Goal: Find specific page/section: Find specific page/section

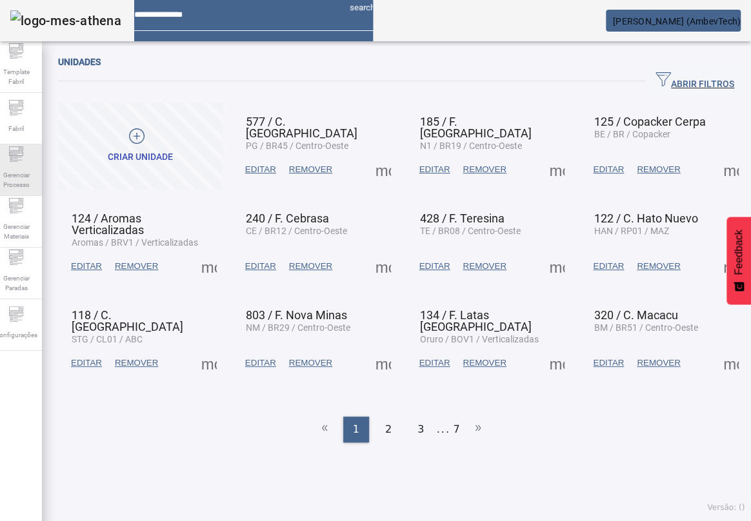
click at [33, 181] on span "Gerenciar Processo" at bounding box center [16, 179] width 39 height 27
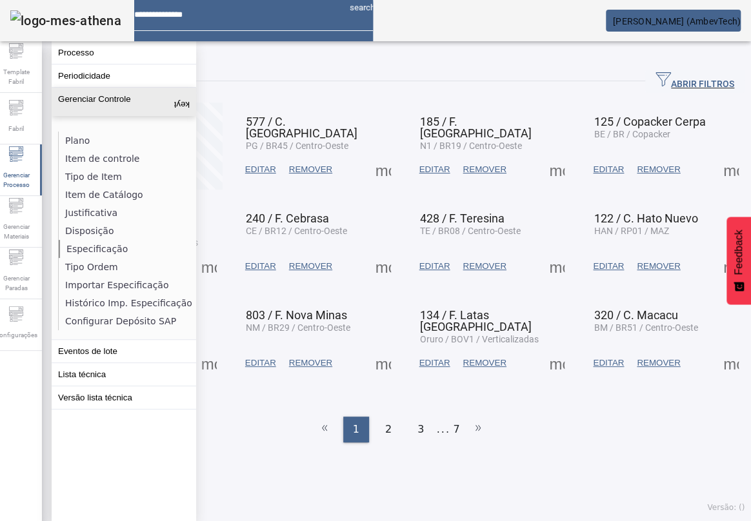
click at [102, 249] on li "Especificação" at bounding box center [127, 249] width 137 height 18
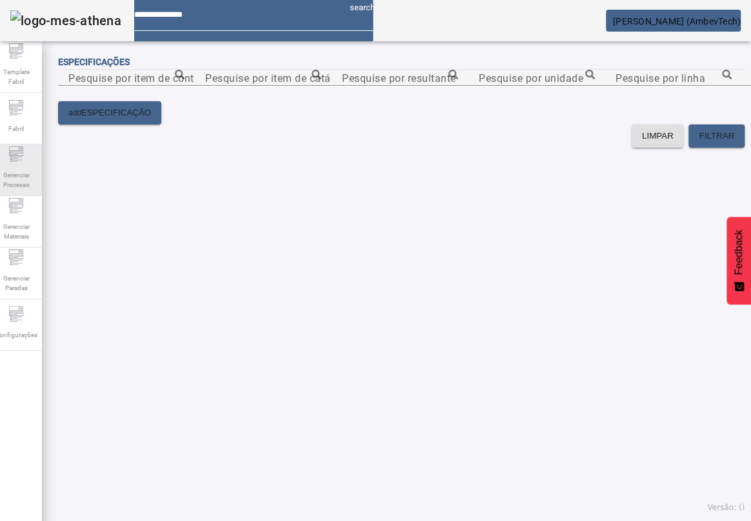
click at [32, 181] on span "Gerenciar Processo" at bounding box center [16, 179] width 39 height 27
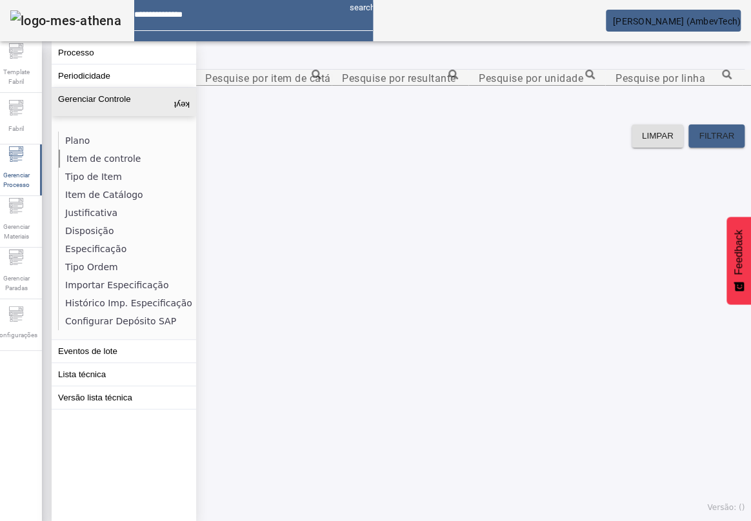
click at [108, 153] on li "Item de controle" at bounding box center [127, 159] width 137 height 18
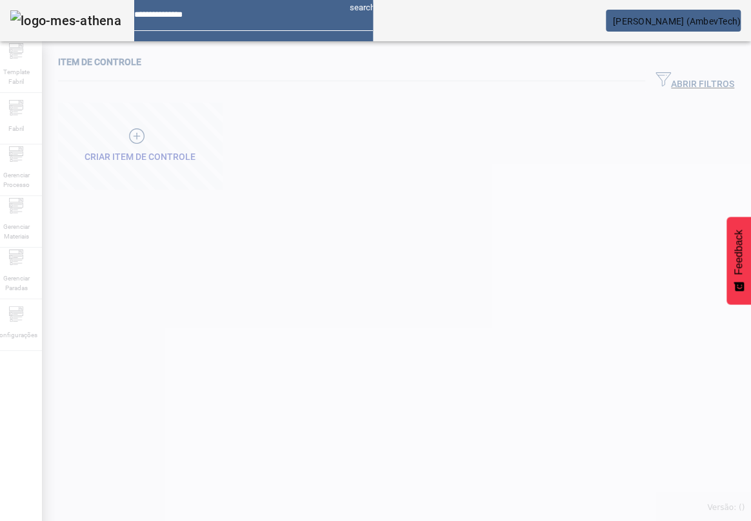
click at [647, 70] on div at bounding box center [375, 260] width 751 height 521
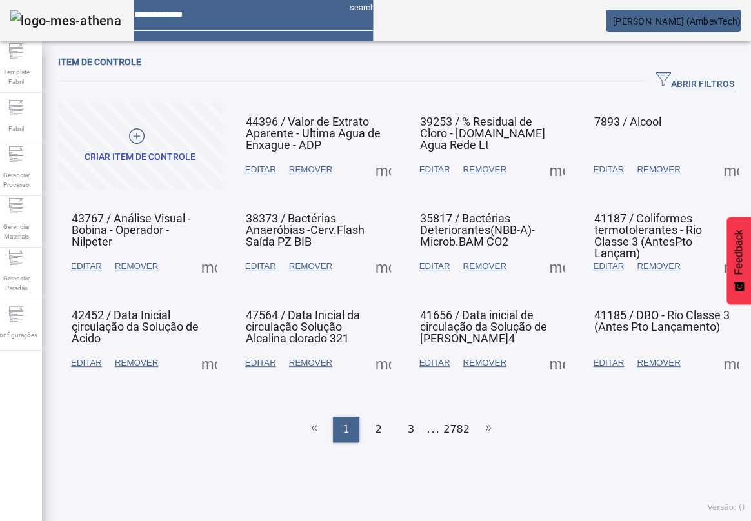
click at [656, 76] on span "ABRIR FILTROS" at bounding box center [695, 81] width 79 height 19
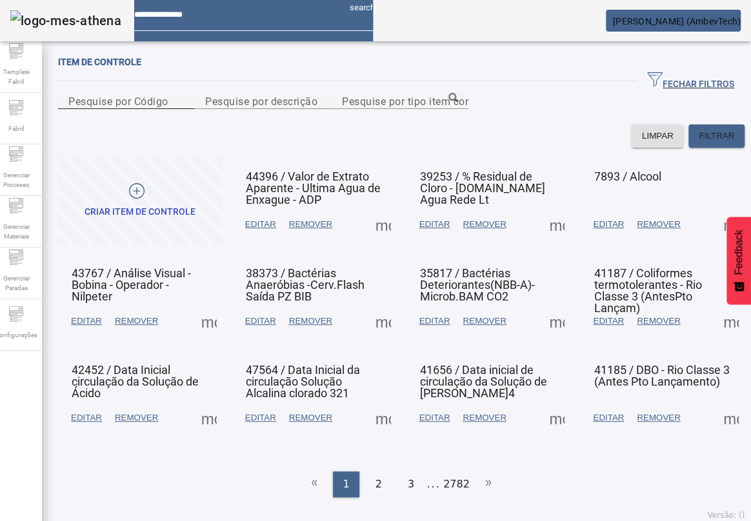
click at [137, 107] on mat-label "Pesquise por Código" at bounding box center [118, 101] width 100 height 12
click at [137, 109] on input "Pesquise por Código" at bounding box center [126, 101] width 116 height 15
type input "*****"
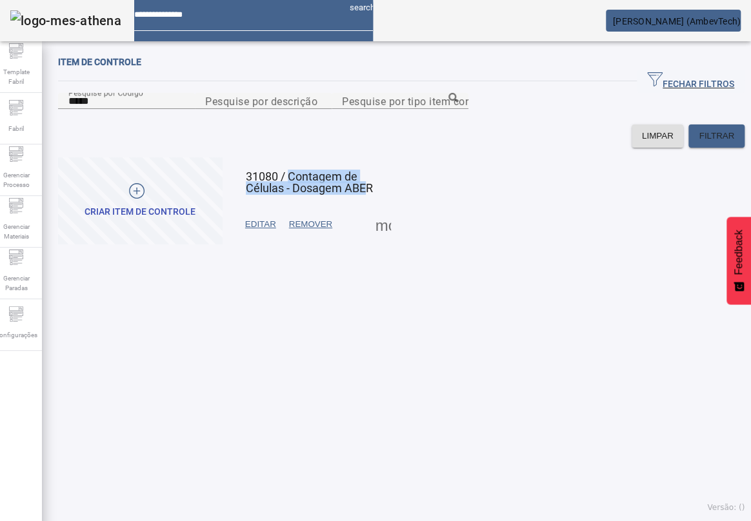
drag, startPoint x: 303, startPoint y: 239, endPoint x: 370, endPoint y: 257, distance: 70.0
click at [370, 195] on span "31080 / Contagem de Células - Dosagem ABER" at bounding box center [309, 182] width 127 height 25
drag, startPoint x: 374, startPoint y: 256, endPoint x: 292, endPoint y: 239, distance: 84.3
click at [292, 195] on span "31080 / Contagem de Células - Dosagem ABER" at bounding box center [309, 182] width 127 height 25
copy span "Contagem de Células - Dosagem ABER"
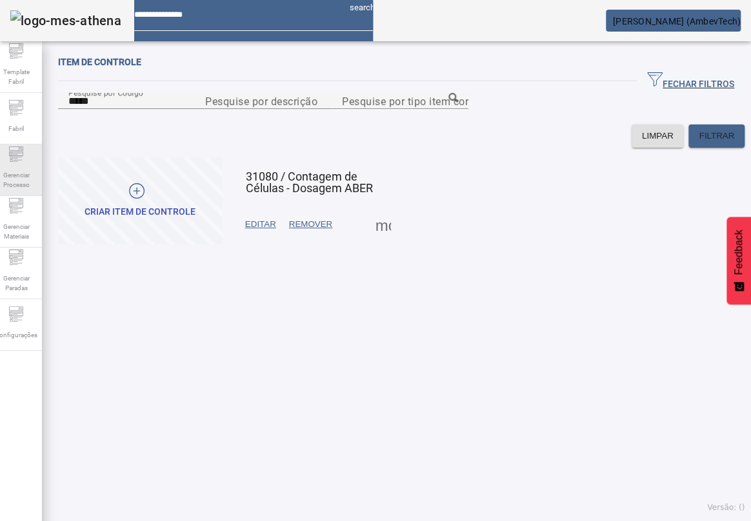
click at [11, 166] on span "Gerenciar Processo" at bounding box center [16, 179] width 39 height 27
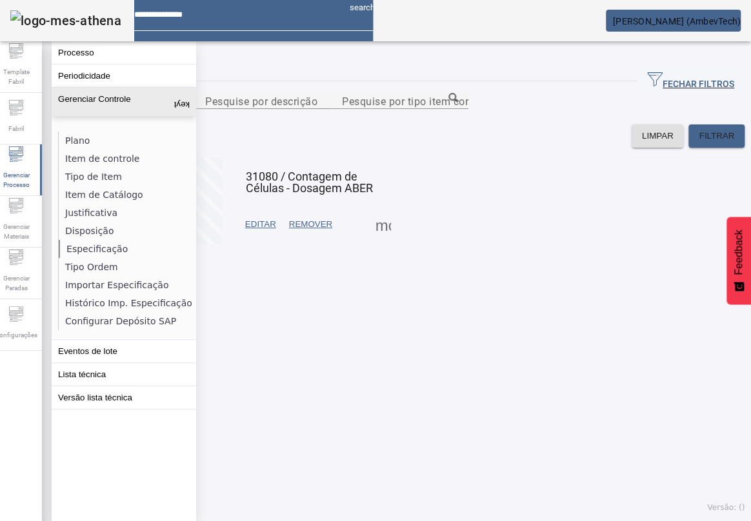
click at [103, 252] on li "Especificação" at bounding box center [127, 249] width 137 height 18
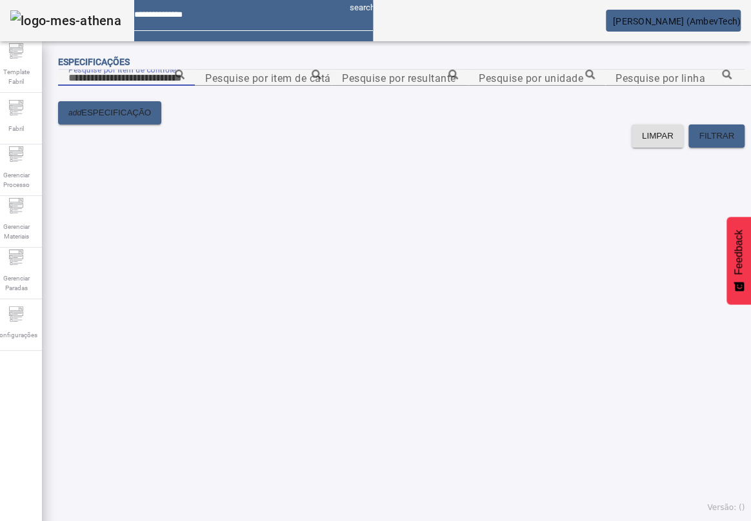
drag, startPoint x: 257, startPoint y: 88, endPoint x: 249, endPoint y: 97, distance: 11.4
click at [185, 86] on input "Pesquise por item de controle" at bounding box center [126, 77] width 116 height 15
paste input "**********"
click at [185, 79] on icon at bounding box center [180, 75] width 10 height 10
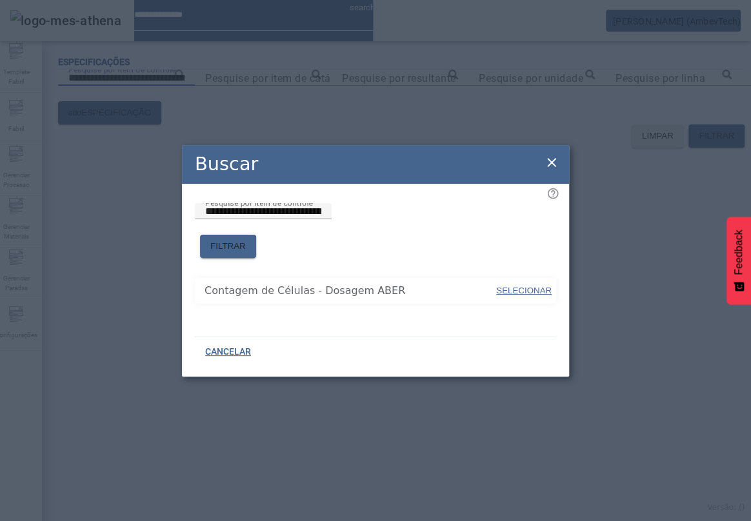
click at [548, 286] on span "SELECIONAR" at bounding box center [523, 291] width 55 height 10
type input "**********"
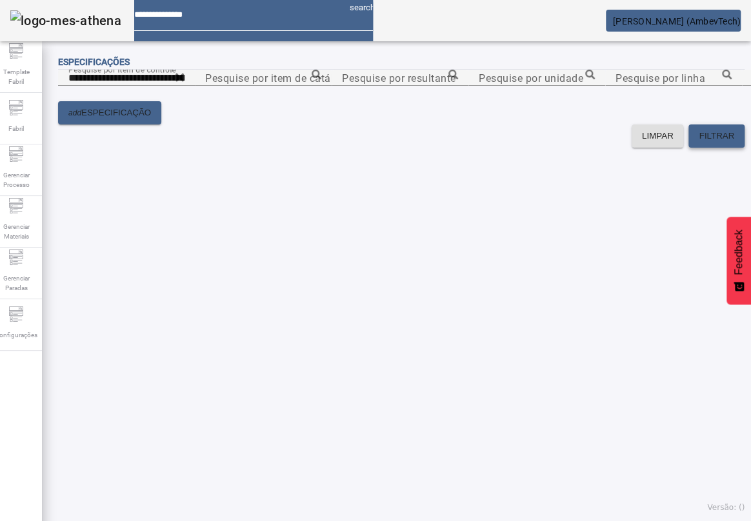
click at [699, 143] on span "FILTRAR" at bounding box center [716, 136] width 35 height 13
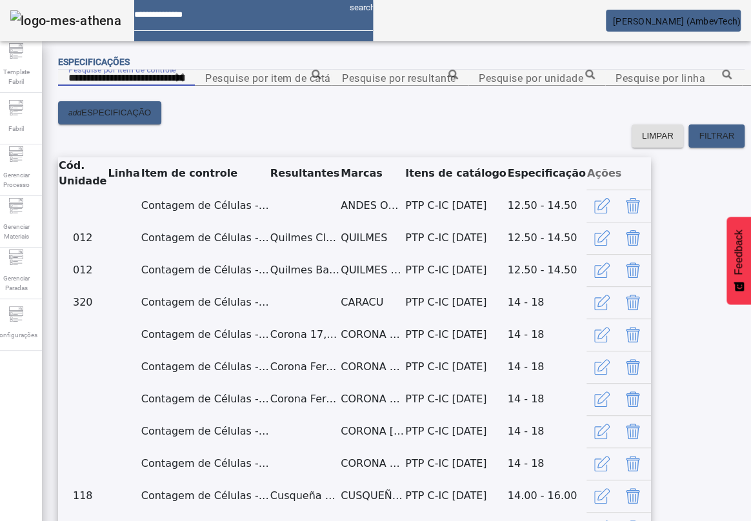
drag, startPoint x: 265, startPoint y: 93, endPoint x: -60, endPoint y: 43, distance: 328.4
click at [0, 43] on html "**********" at bounding box center [375, 260] width 751 height 521
